Goal: Transaction & Acquisition: Book appointment/travel/reservation

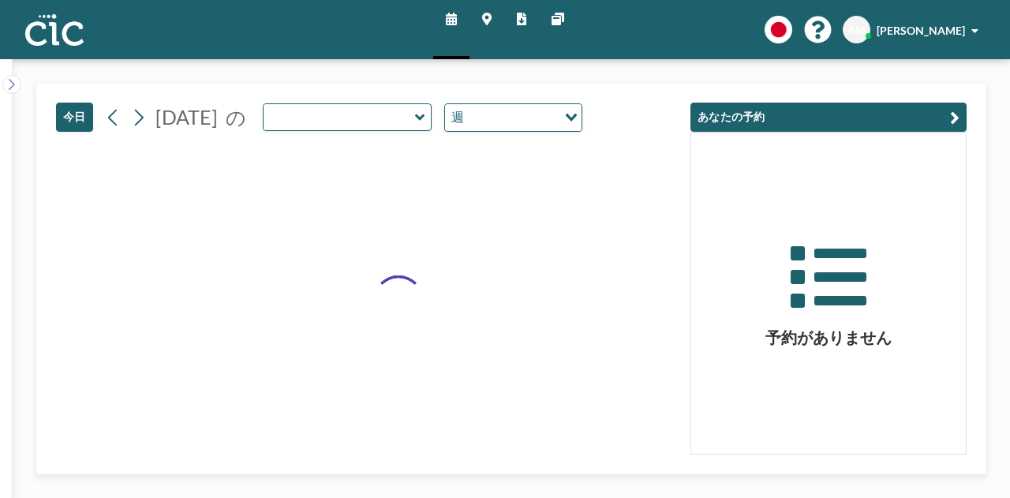
type input "Suisen"
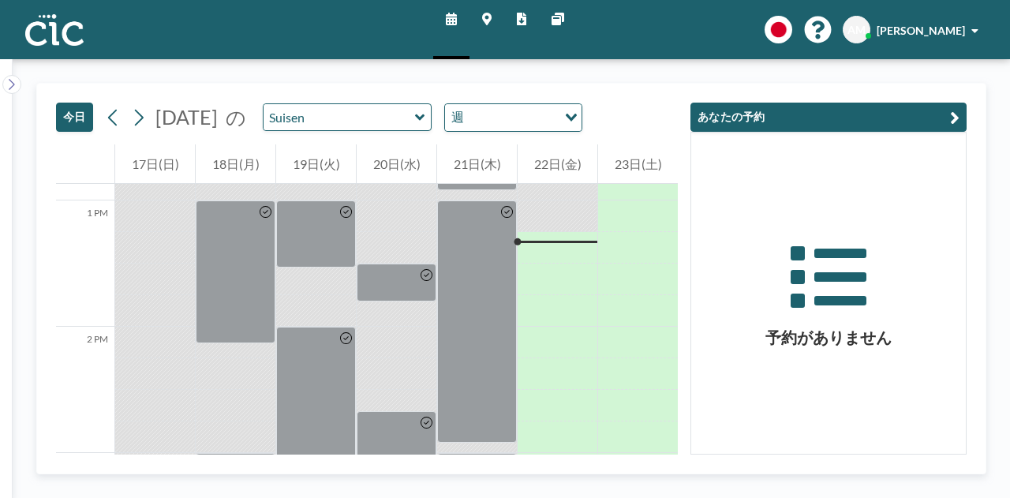
scroll to position [1642, 0]
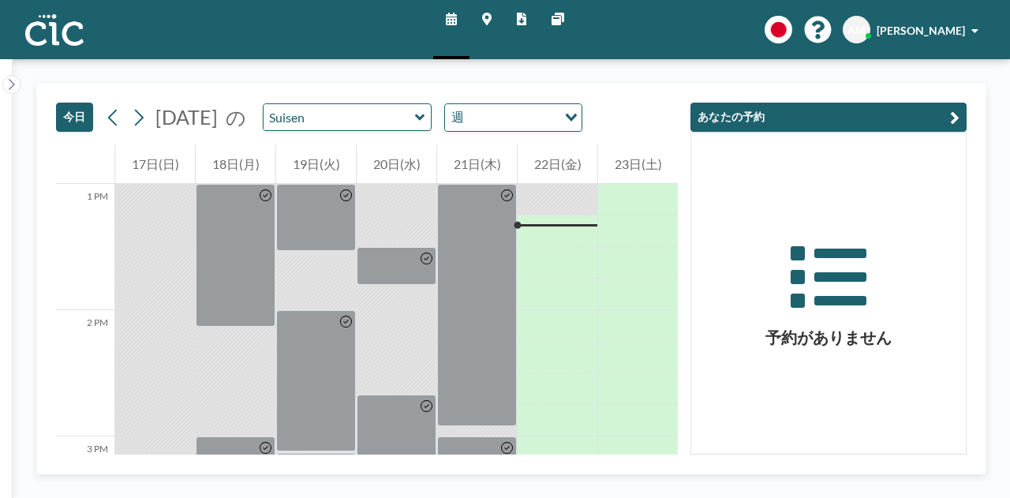
click at [425, 124] on icon at bounding box center [420, 118] width 10 height 16
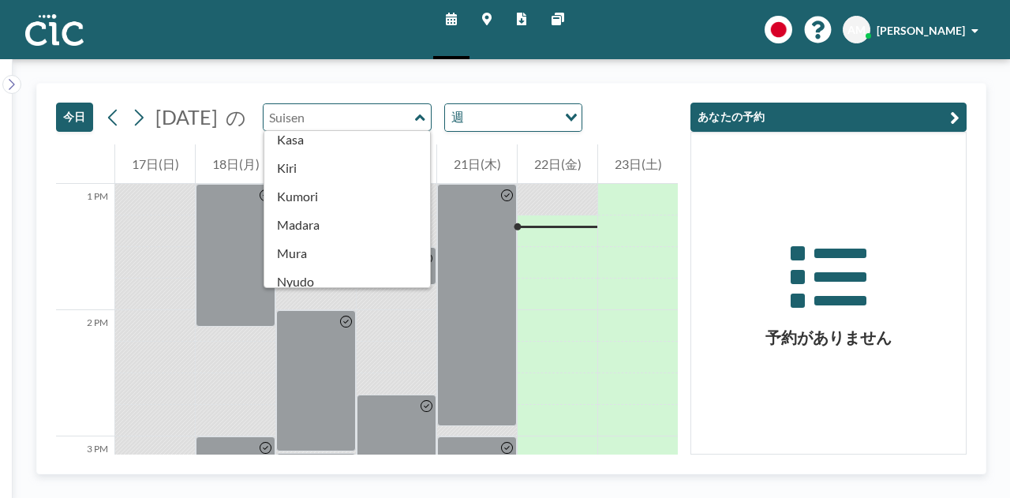
scroll to position [0, 0]
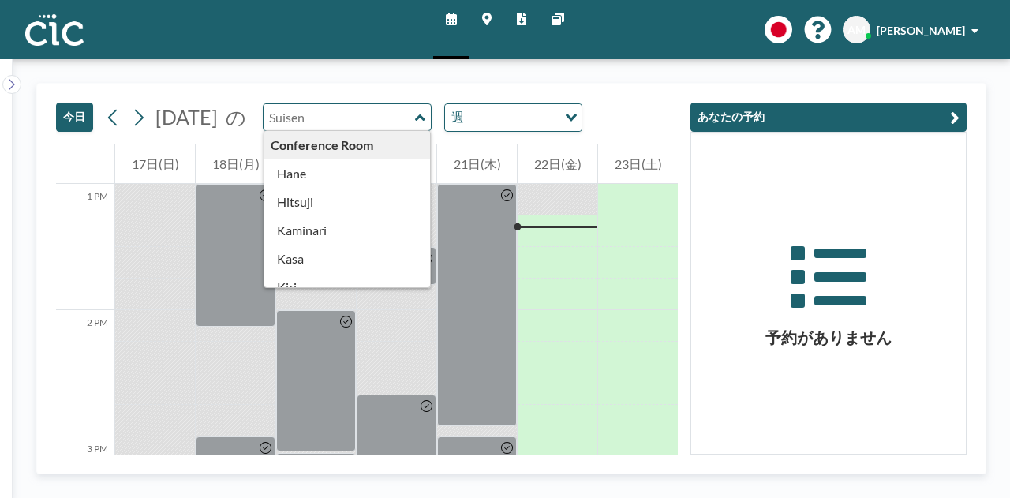
click at [489, 20] on icon at bounding box center [486, 19] width 9 height 13
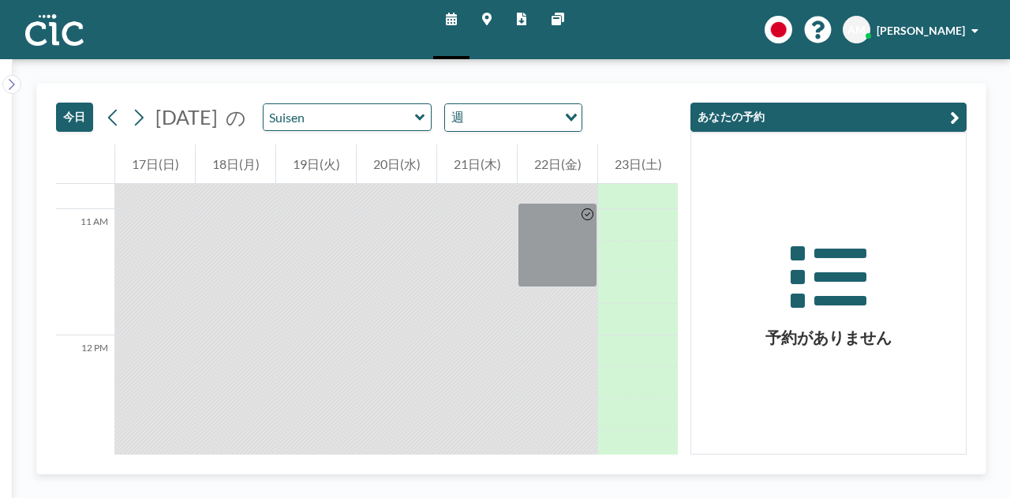
click at [411, 130] on div "今日 2025年8月 の Suisen 週 Loading..." at bounding box center [319, 117] width 526 height 29
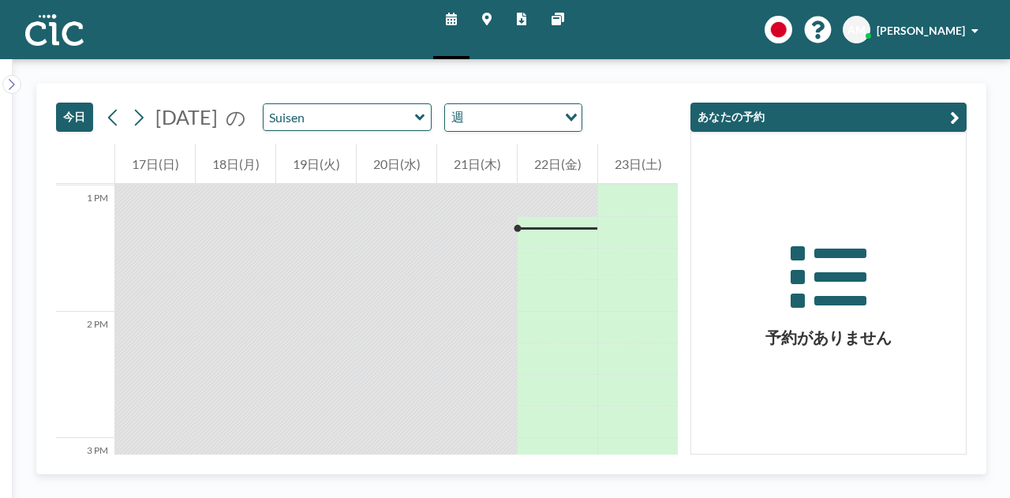
scroll to position [1642, 0]
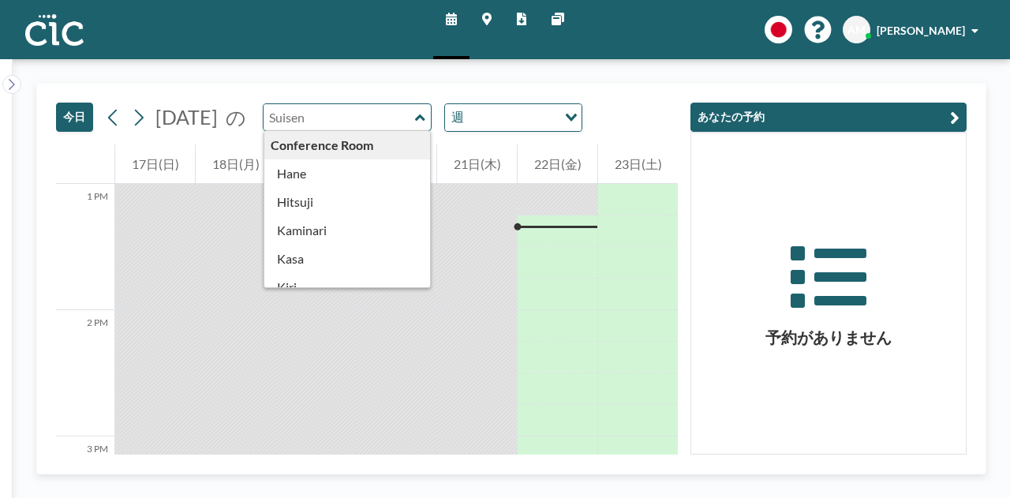
click at [413, 122] on input "text" at bounding box center [340, 117] width 152 height 26
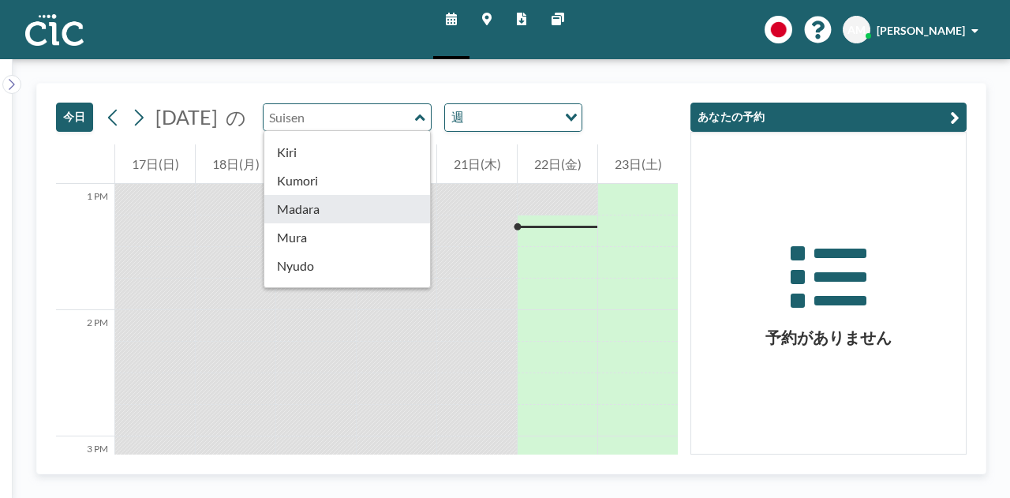
scroll to position [134, 0]
type input "Madara"
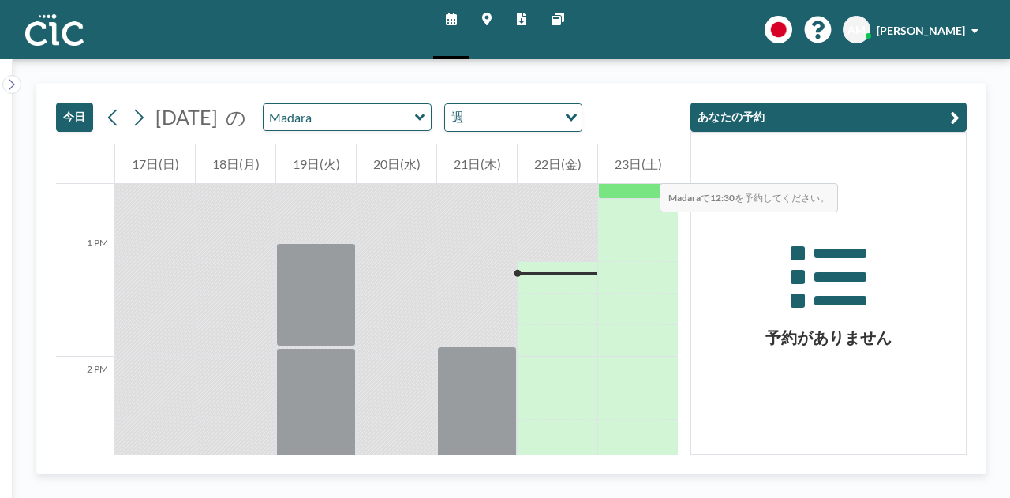
scroll to position [1642, 0]
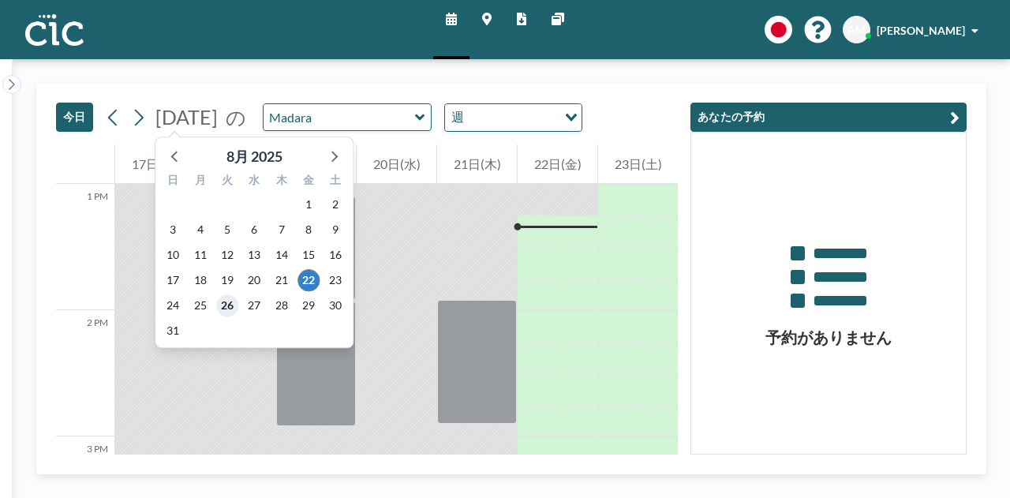
click at [226, 309] on span "26" at bounding box center [227, 305] width 22 height 22
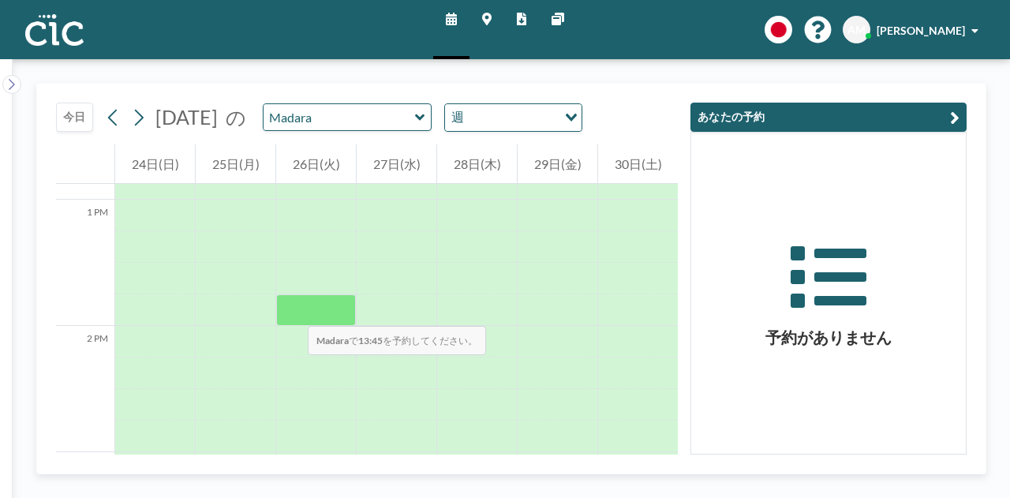
scroll to position [1625, 0]
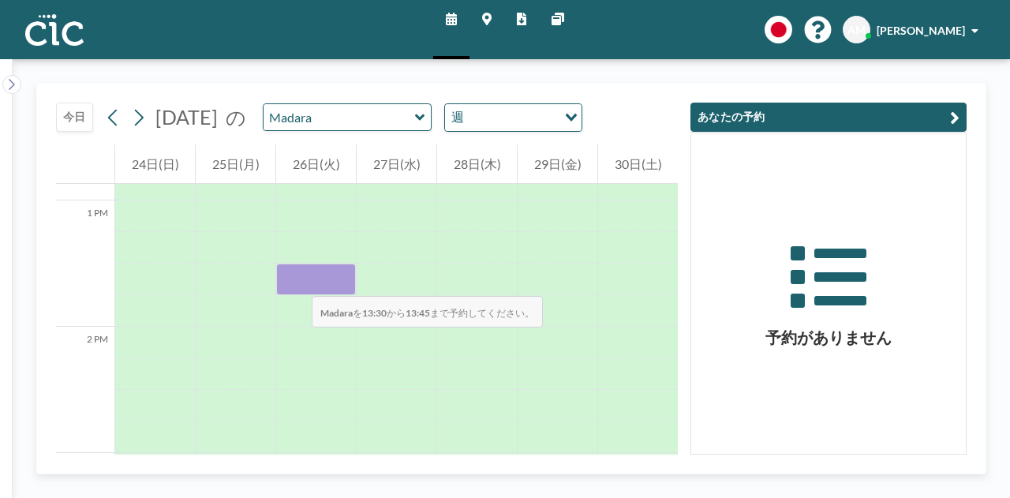
click at [296, 280] on div at bounding box center [316, 280] width 80 height 32
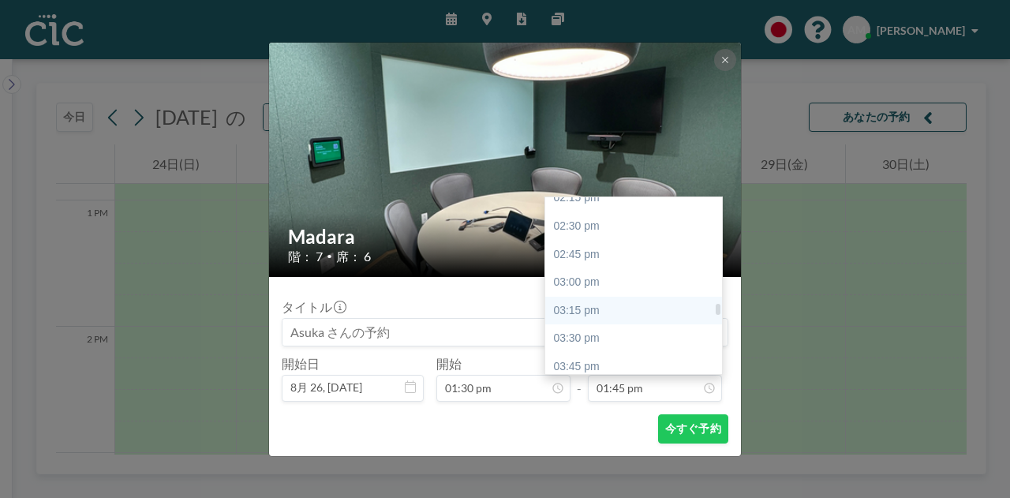
scroll to position [1650, 0]
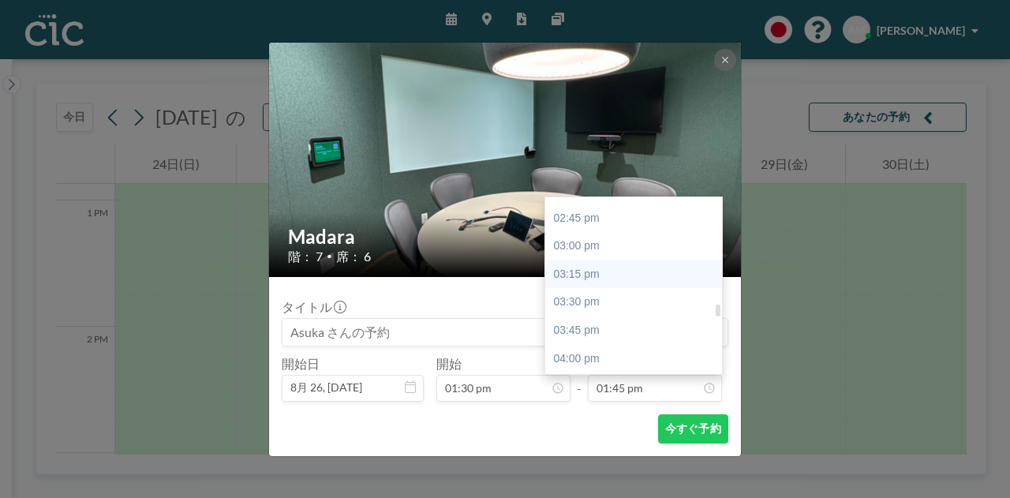
click at [597, 301] on div "03:30 pm" at bounding box center [637, 302] width 185 height 28
type input "03:30 pm"
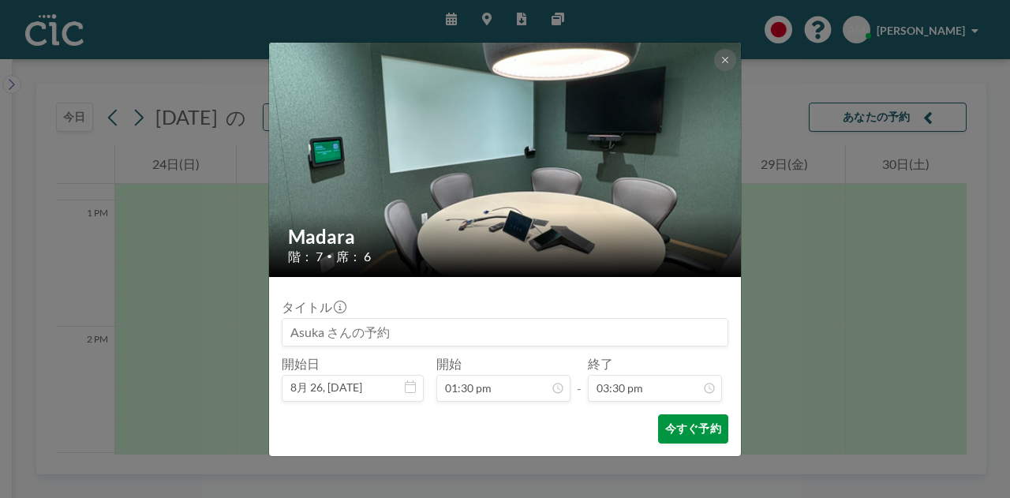
scroll to position [1742, 0]
click at [695, 425] on button "今すぐ予約" at bounding box center [693, 428] width 70 height 29
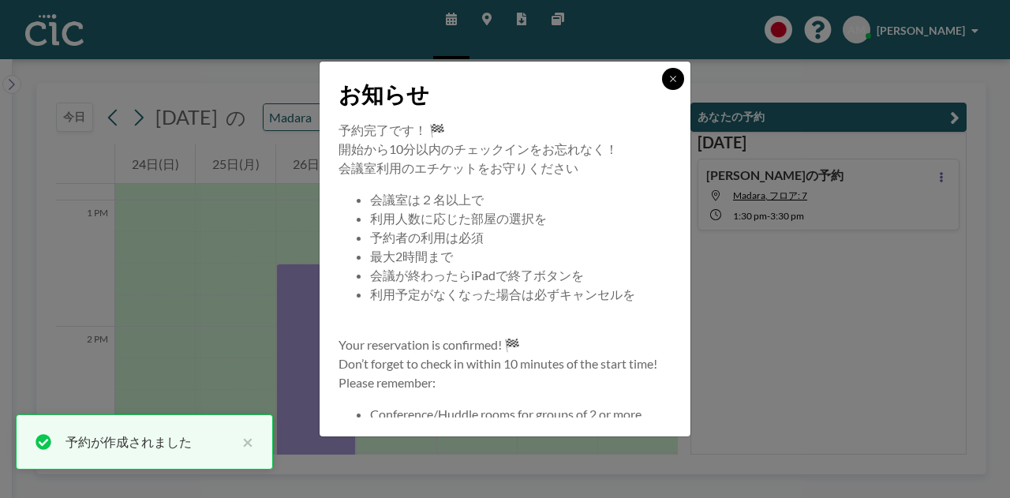
click at [665, 80] on button at bounding box center [673, 79] width 22 height 22
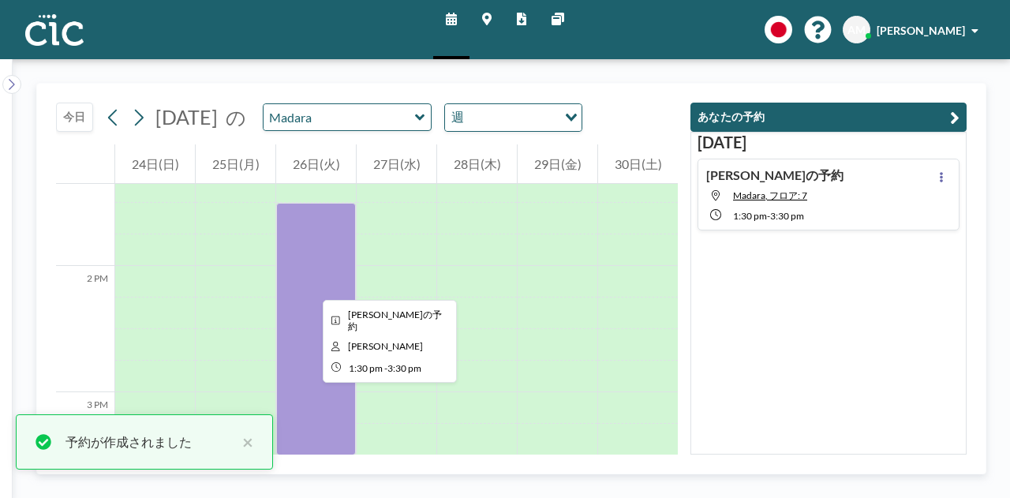
scroll to position [1685, 0]
